Goal: Information Seeking & Learning: Understand process/instructions

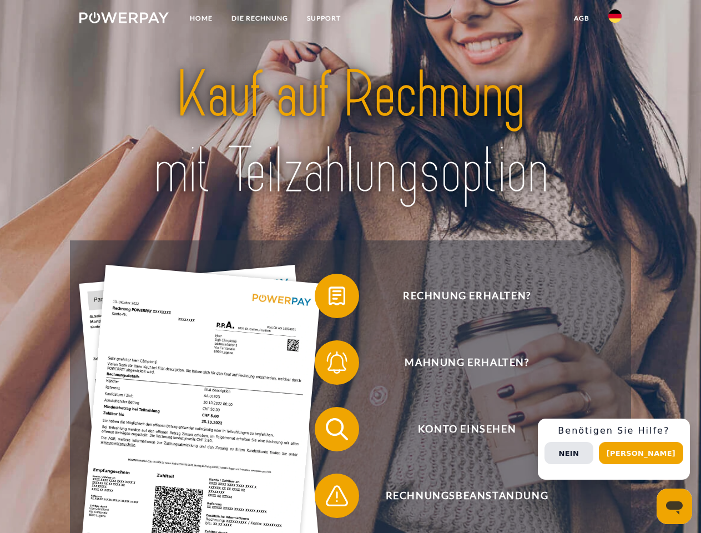
click at [124, 19] on img at bounding box center [123, 17] width 89 height 11
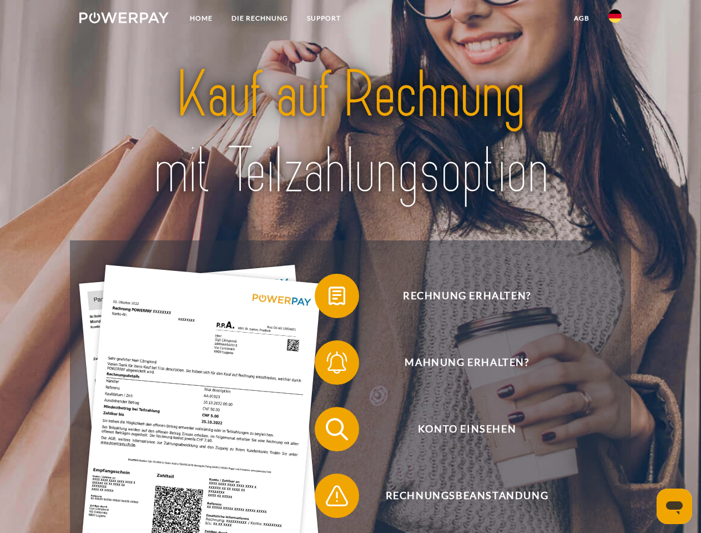
click at [615, 19] on img at bounding box center [615, 15] width 13 height 13
click at [582, 18] on link "agb" at bounding box center [582, 18] width 34 height 20
click at [329, 298] on span at bounding box center [321, 296] width 56 height 56
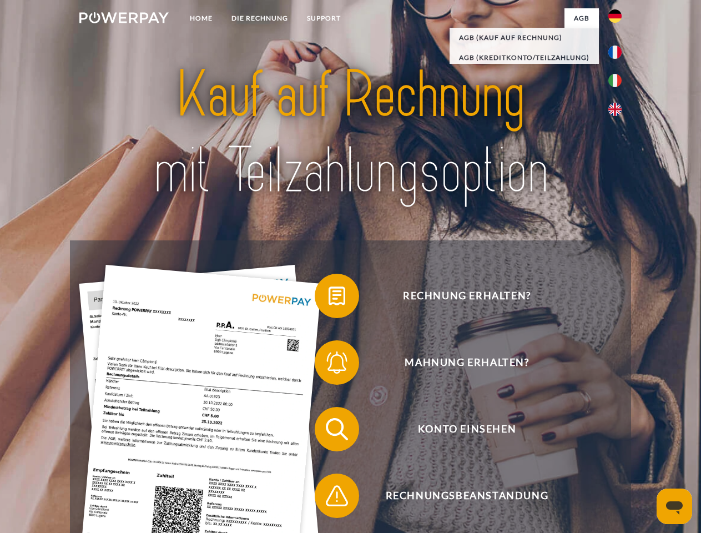
click at [329, 365] on span at bounding box center [321, 363] width 56 height 56
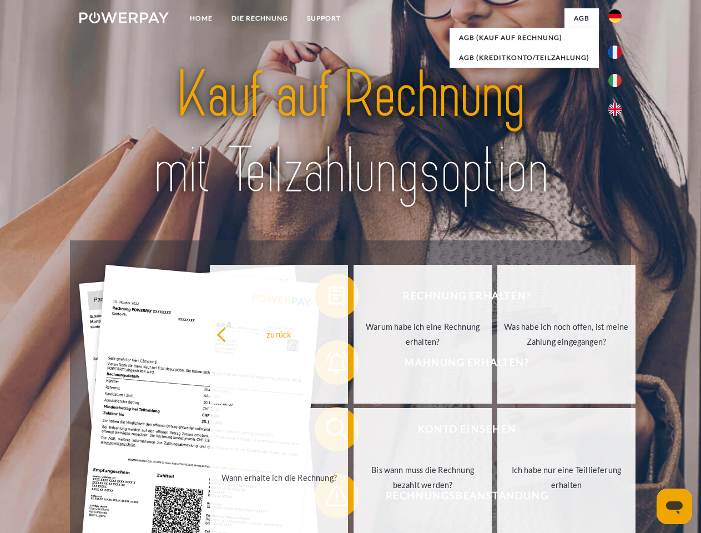
click at [354, 432] on link "Bis wann muss die Rechnung bezahlt werden?" at bounding box center [423, 477] width 138 height 139
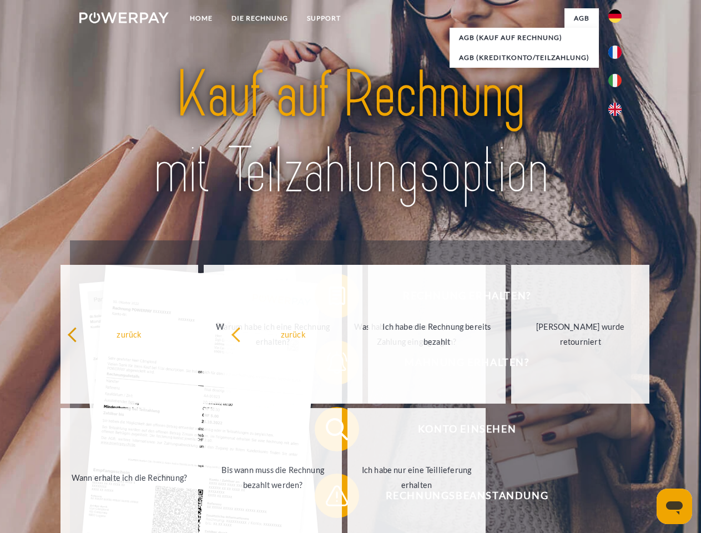
click at [329, 498] on div "Rechnung erhalten? Mahnung erhalten? Konto einsehen" at bounding box center [350, 462] width 561 height 444
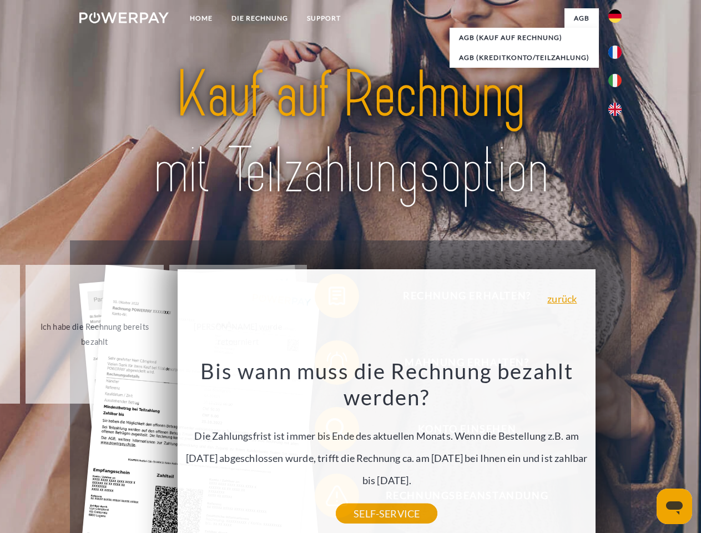
click at [618, 449] on div "Rechnung erhalten? Mahnung erhalten? Konto einsehen" at bounding box center [350, 462] width 561 height 444
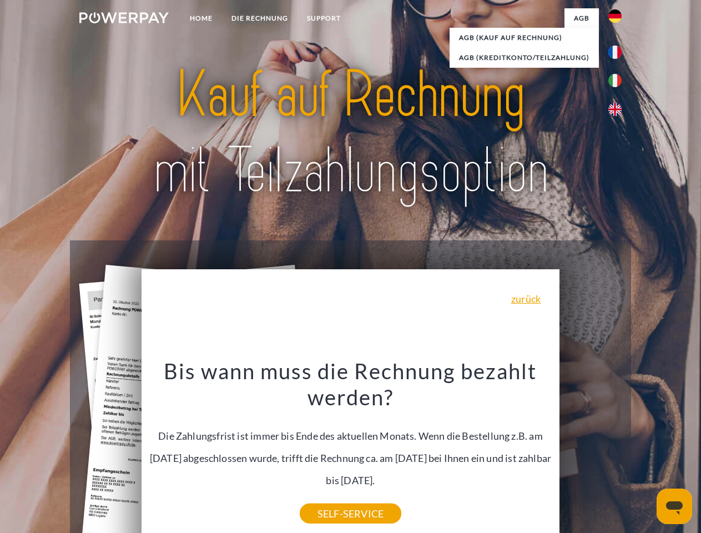
click at [591, 452] on span "Konto einsehen" at bounding box center [467, 429] width 272 height 44
click at [645, 453] on header "Home DIE RECHNUNG SUPPORT" at bounding box center [350, 383] width 701 height 767
